Goal: Transaction & Acquisition: Purchase product/service

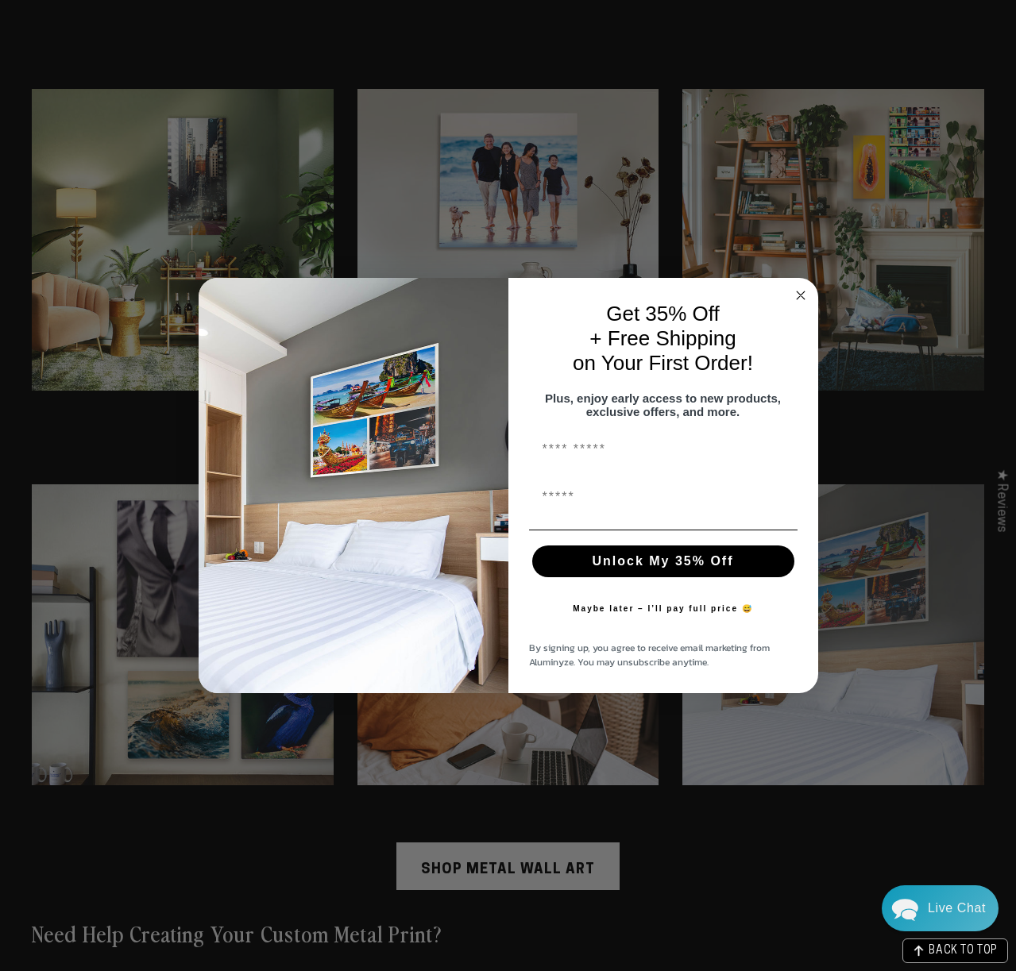
scroll to position [4201, 0]
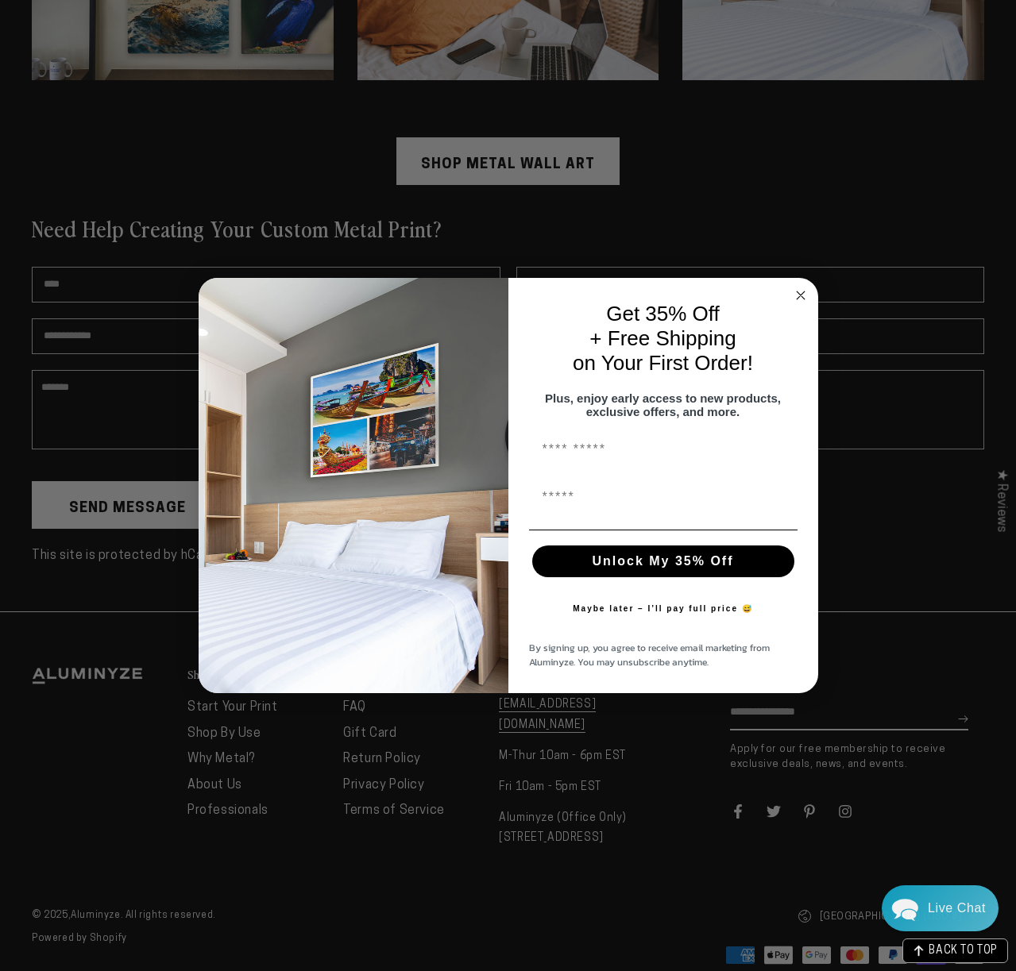
click at [801, 292] on icon "Close dialog" at bounding box center [801, 296] width 8 height 8
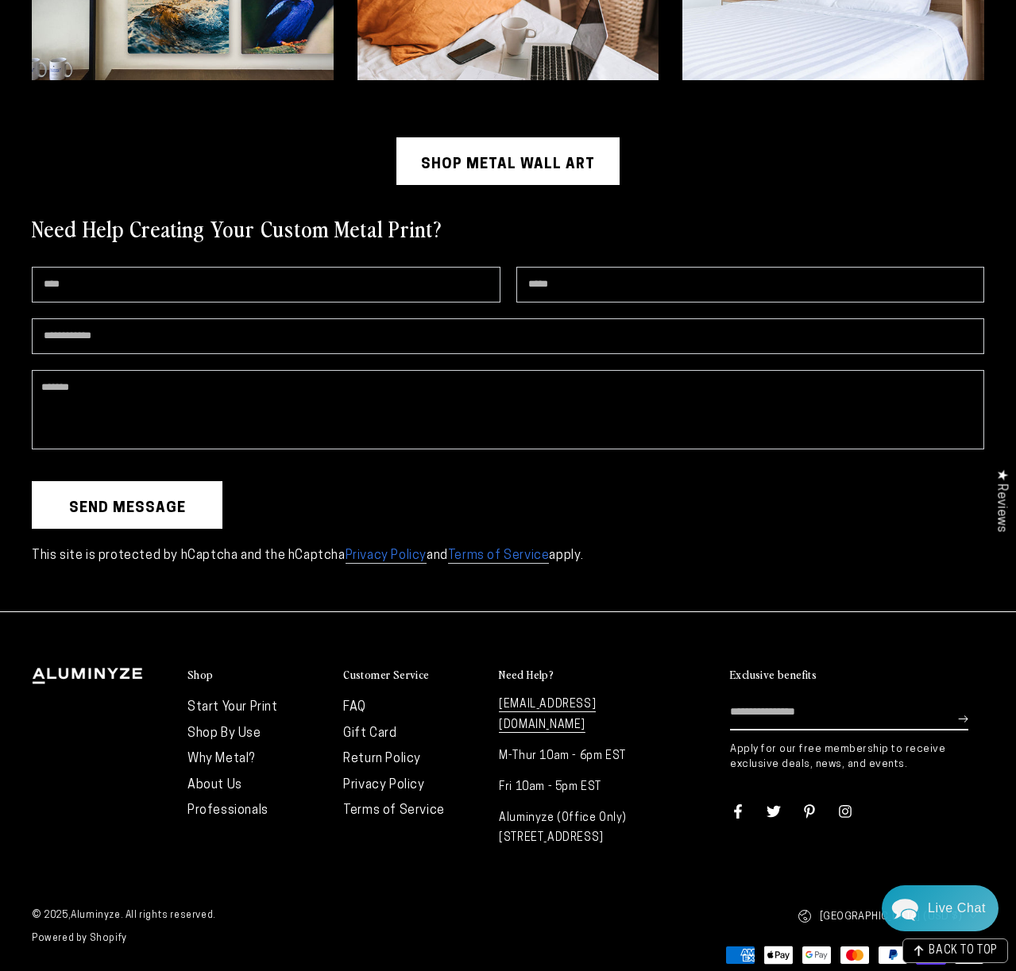
drag, startPoint x: 611, startPoint y: 820, endPoint x: 504, endPoint y: 783, distance: 113.3
click at [504, 809] on p "Aluminyze (Office Only) [STREET_ADDRESS]" at bounding box center [569, 829] width 140 height 40
click at [639, 833] on div "Shop Start Your Print Shop By Use Why Metal? About Us Professionals" at bounding box center [508, 762] width 952 height 188
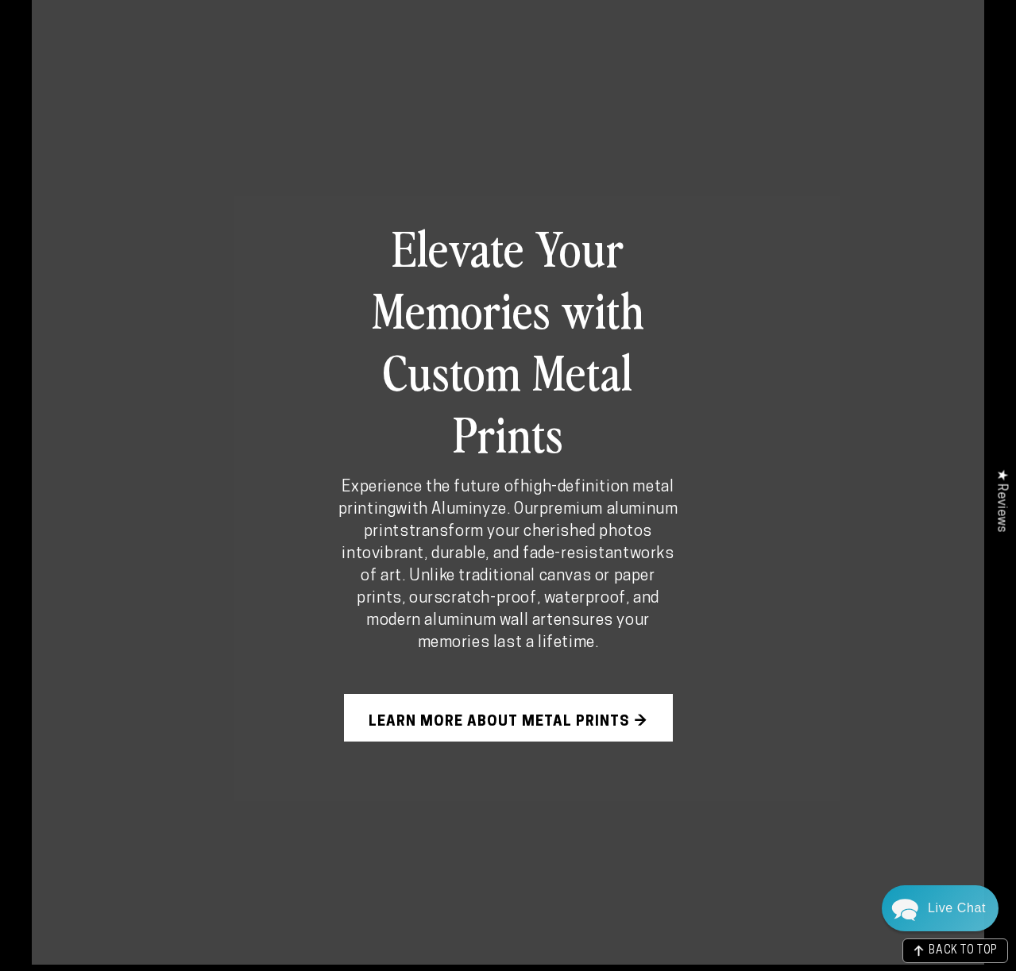
scroll to position [938, 0]
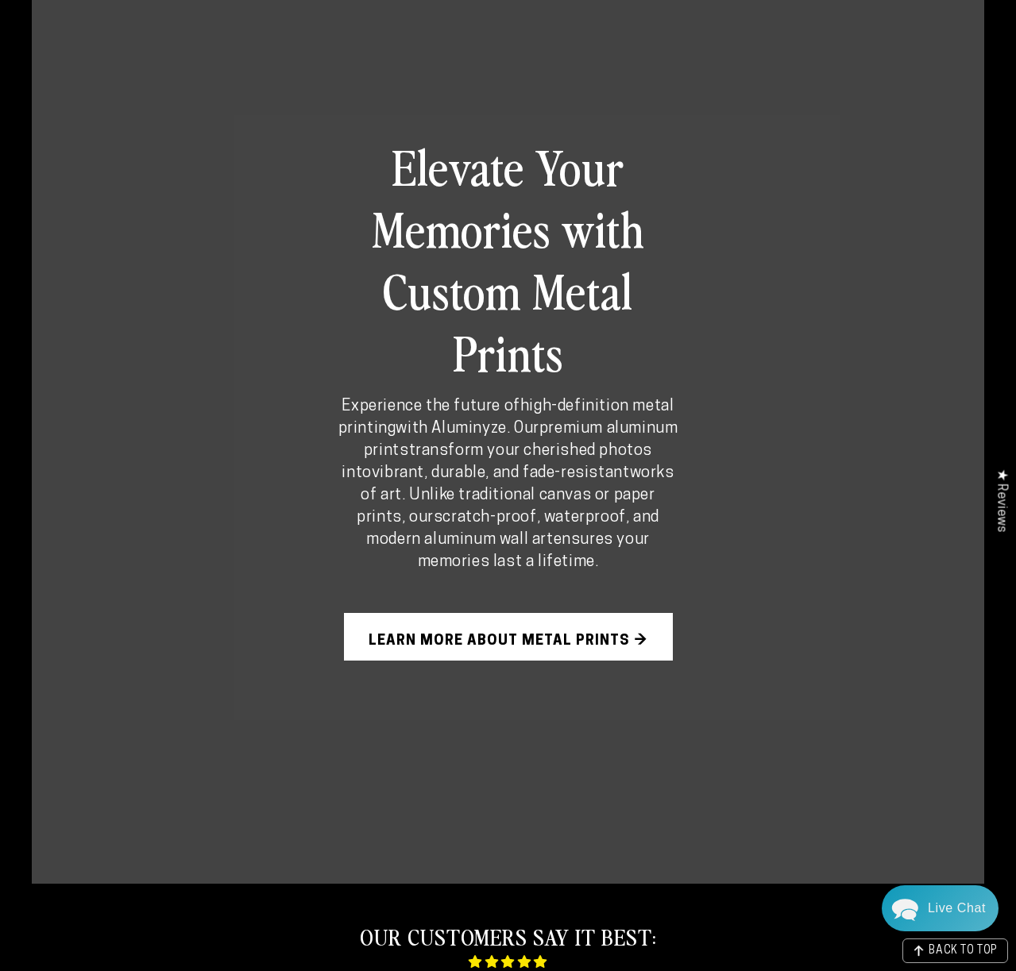
click at [481, 635] on link "Learn More About Metal Prints →" at bounding box center [508, 637] width 329 height 48
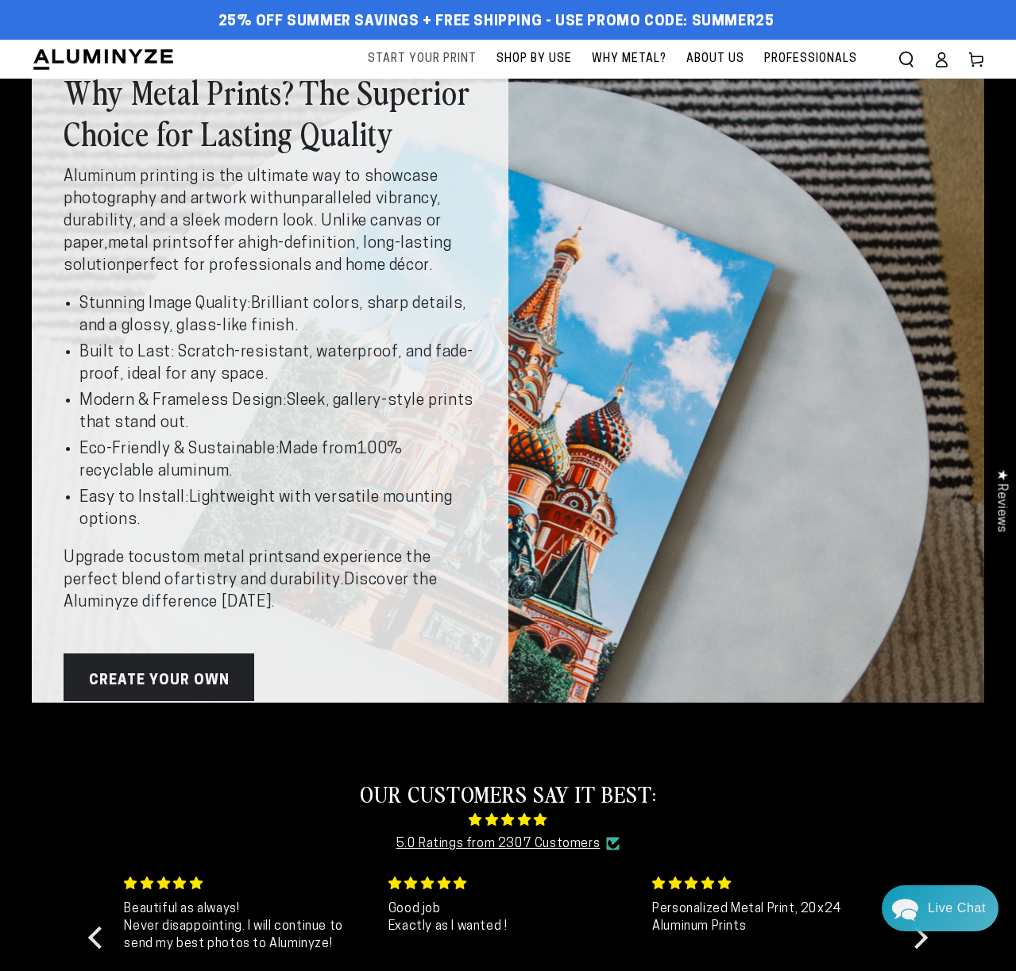
click at [458, 61] on span "Start Your Print" at bounding box center [422, 59] width 109 height 20
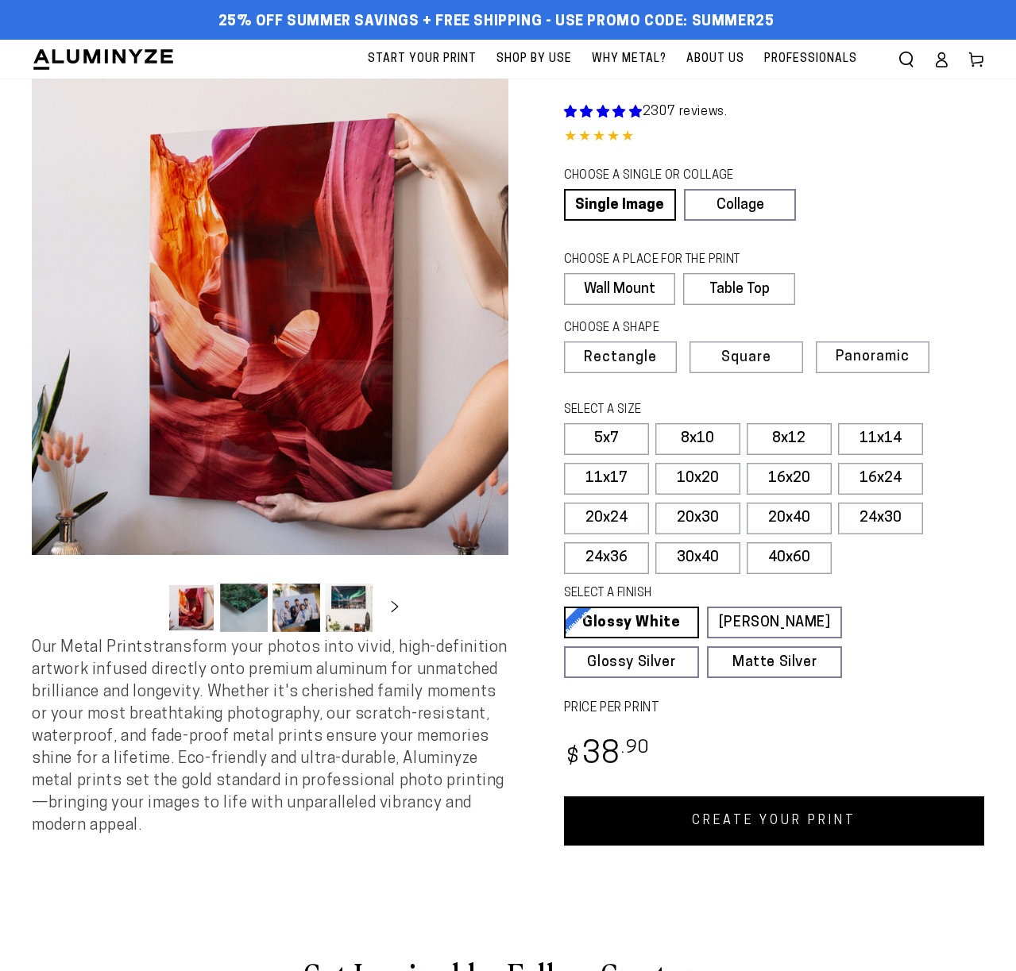
select select "**********"
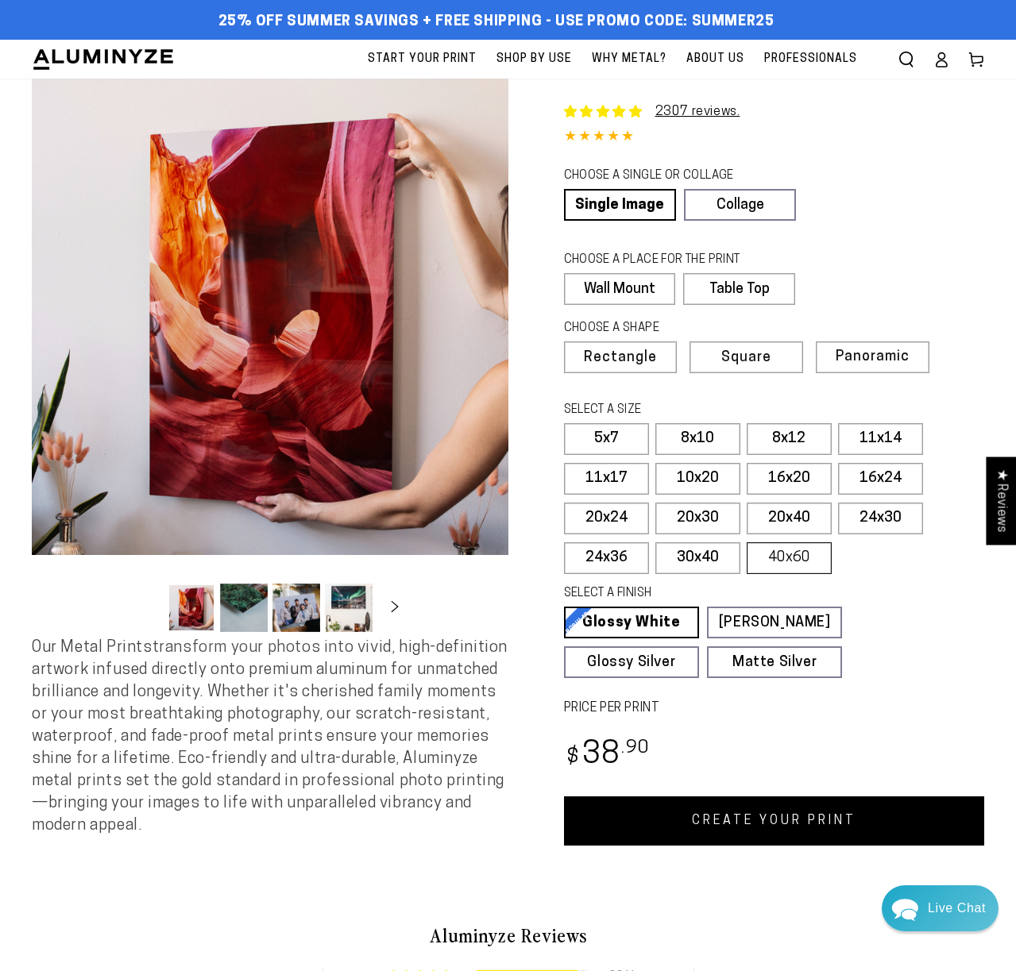
click at [805, 558] on label "40x60" at bounding box center [789, 559] width 85 height 32
